Goal: Task Accomplishment & Management: Complete application form

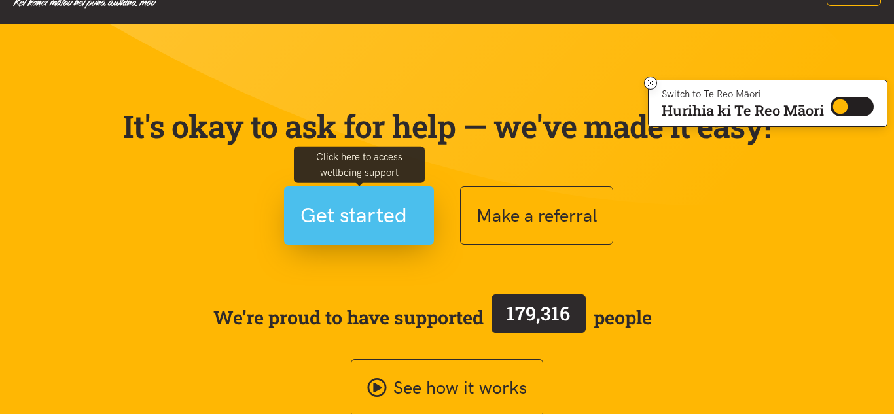
scroll to position [46, 0]
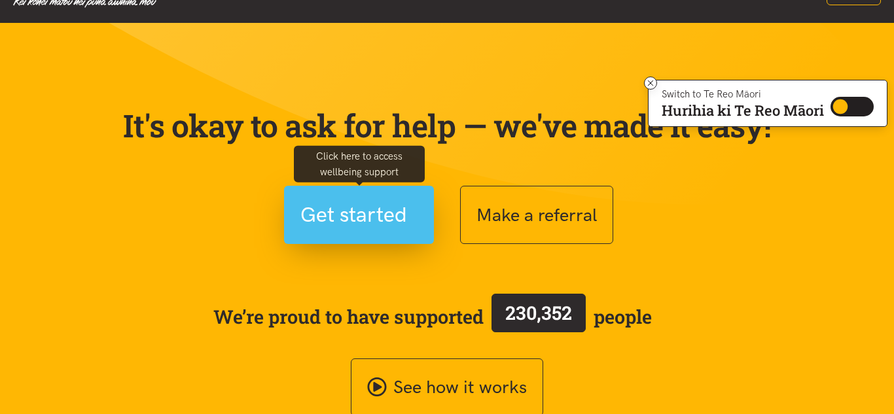
click at [372, 229] on span "Get started" at bounding box center [353, 214] width 107 height 33
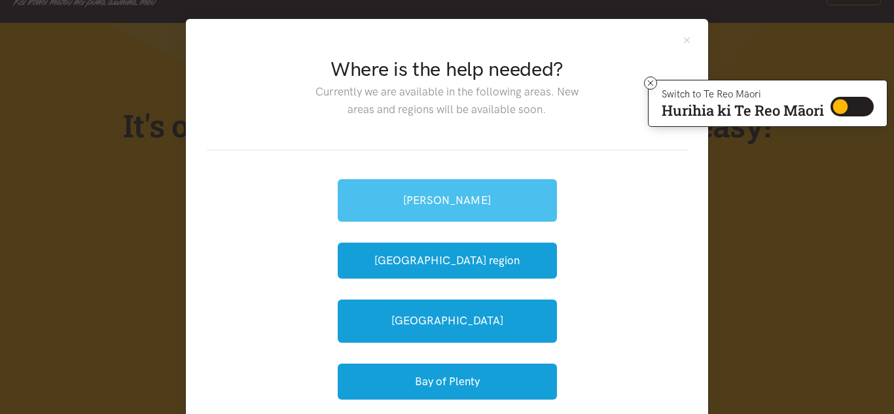
click at [387, 219] on link "[PERSON_NAME]" at bounding box center [447, 200] width 219 height 43
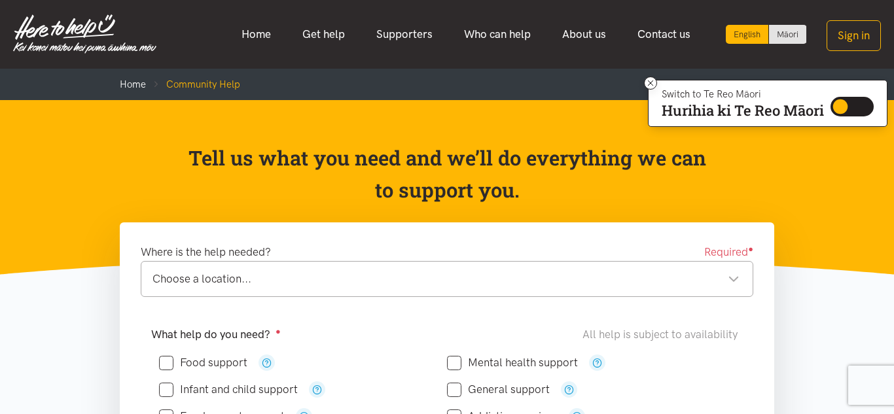
click at [357, 295] on div "Choose a location... Choose a location..." at bounding box center [447, 279] width 613 height 36
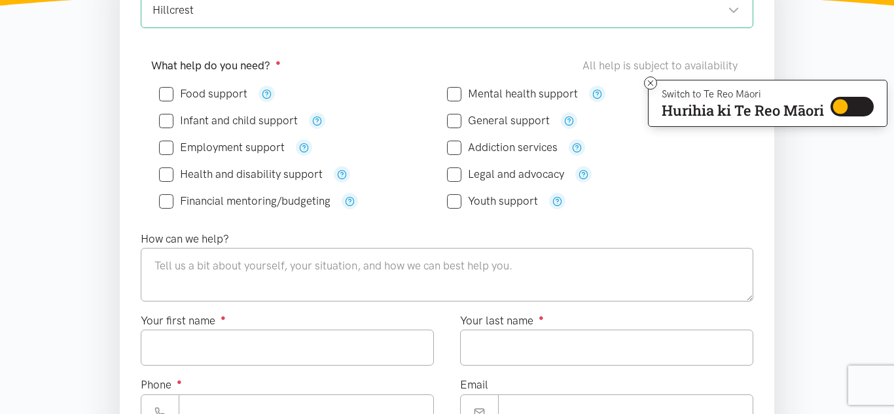
scroll to position [268, 0]
click at [166, 90] on input "Food support" at bounding box center [203, 95] width 88 height 11
checkbox input "true"
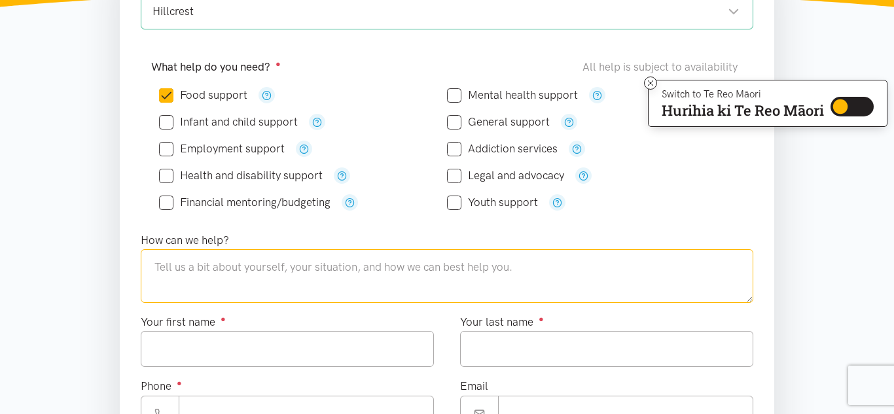
click at [248, 272] on textarea at bounding box center [447, 276] width 613 height 54
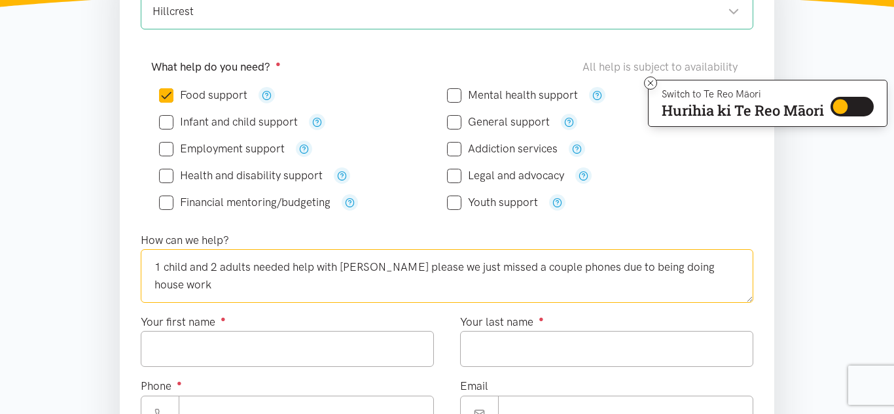
type textarea "1 child and 2 adults needed help with kai please we just missed a couple phones…"
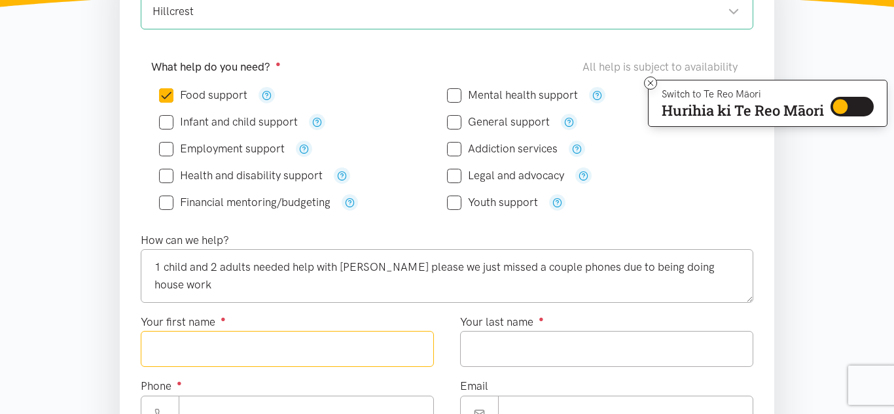
click at [213, 357] on input "Your first name ●" at bounding box center [287, 349] width 293 height 36
type input "*****"
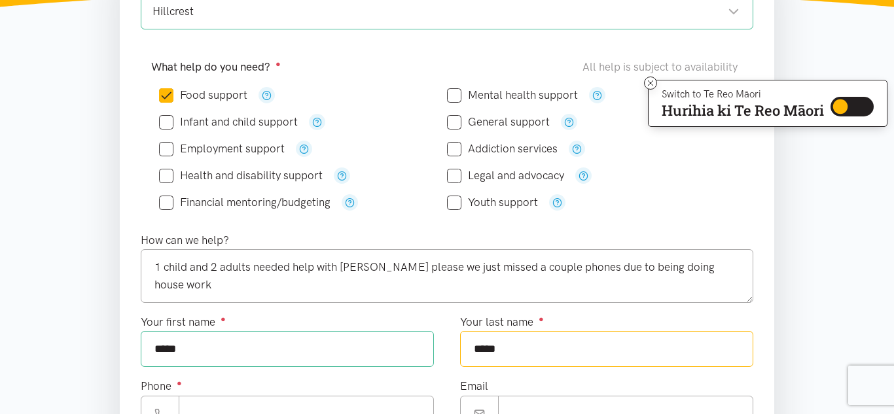
type input "*****"
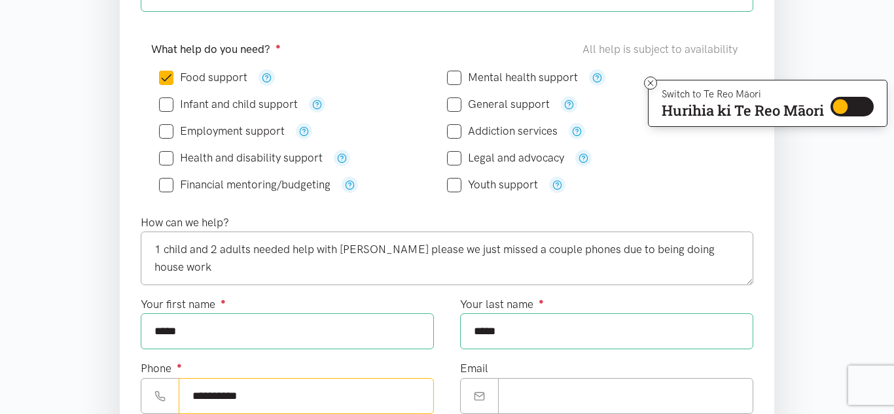
type input "**********"
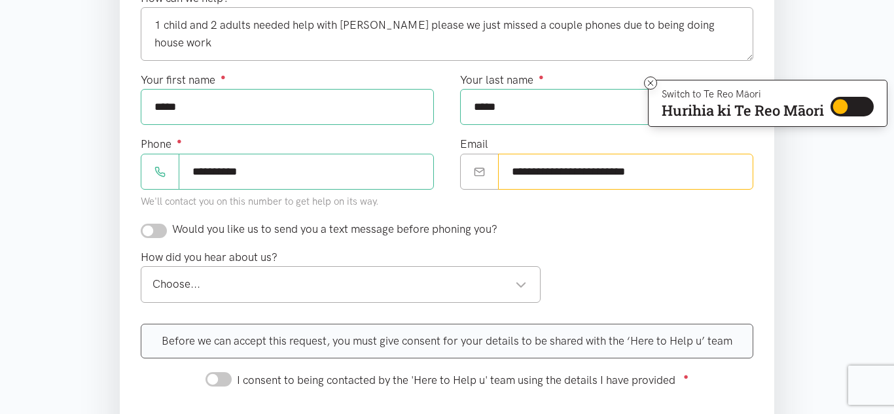
scroll to position [516, 0]
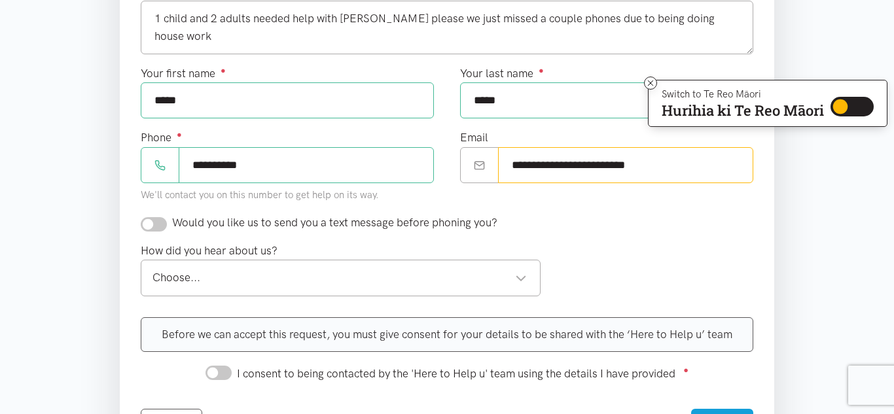
click at [522, 278] on div "Choose..." at bounding box center [340, 278] width 374 height 18
type input "**********"
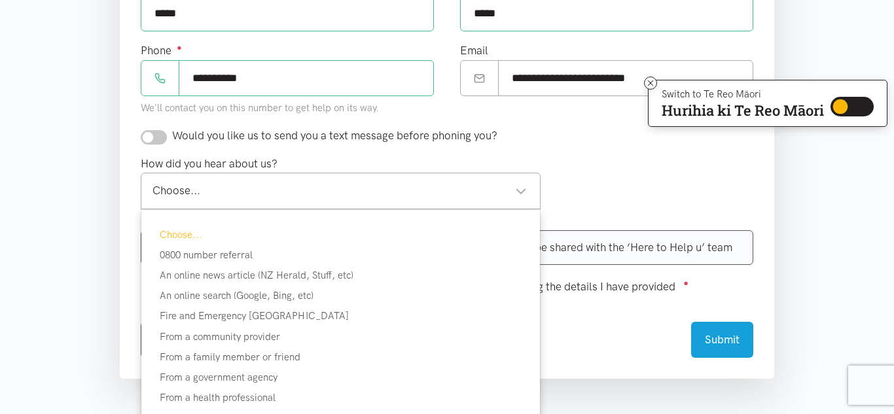
scroll to position [606, 0]
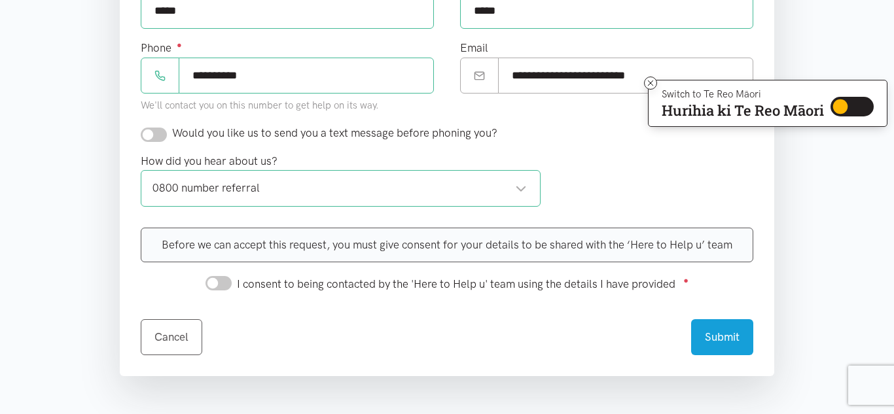
click at [228, 286] on input "I consent to being contacted by the 'Here to Help u' team using the details I h…" at bounding box center [219, 283] width 26 height 14
checkbox input "true"
click at [716, 340] on button "Submit" at bounding box center [722, 335] width 62 height 36
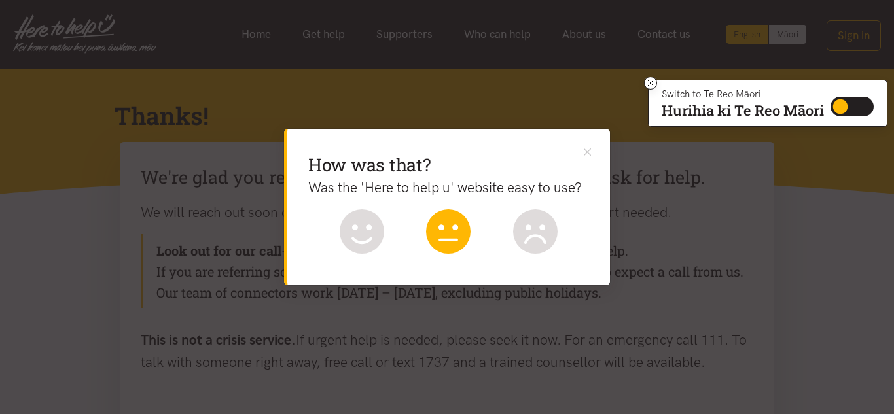
click at [439, 252] on icon at bounding box center [448, 231] width 45 height 45
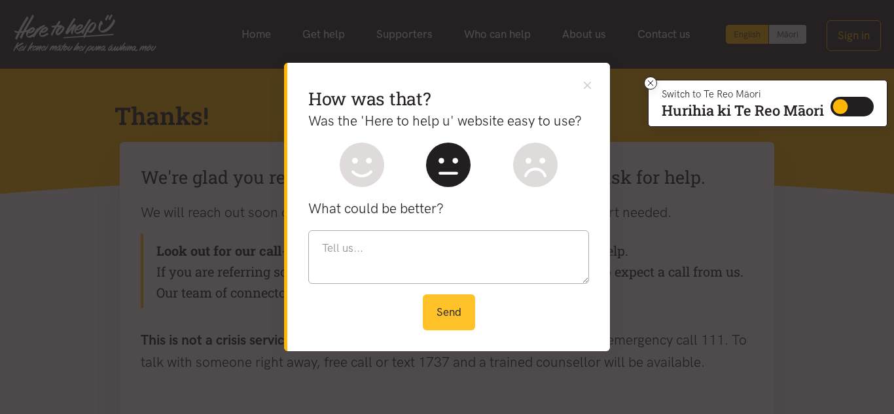
click at [457, 314] on button "Send" at bounding box center [449, 313] width 52 height 36
